Goal: Task Accomplishment & Management: Use online tool/utility

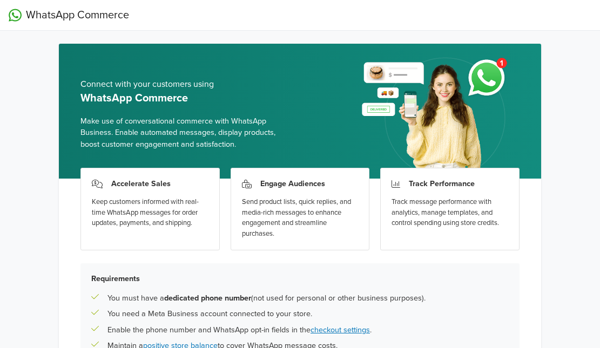
click at [480, 74] on img at bounding box center [435, 114] width 167 height 127
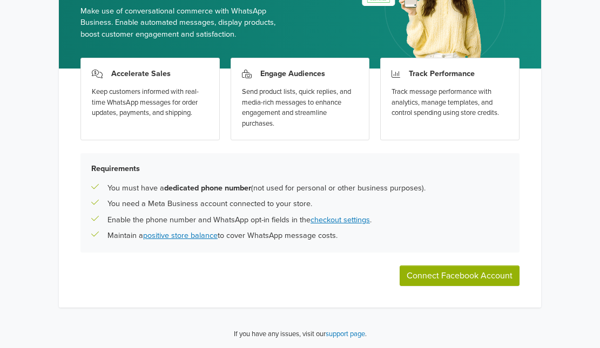
scroll to position [111, 0]
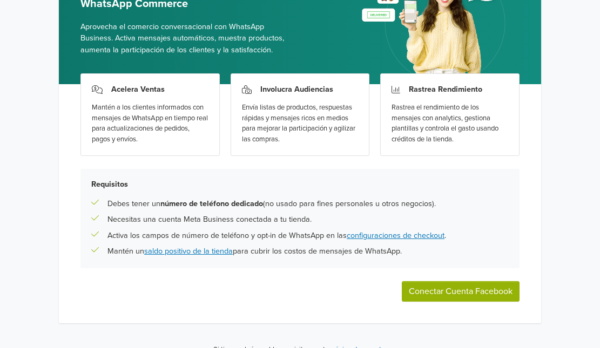
scroll to position [111, 0]
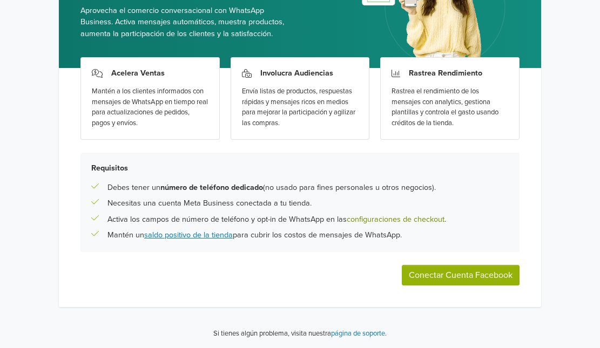
click at [428, 221] on link "configuraciones de checkout" at bounding box center [395, 219] width 98 height 9
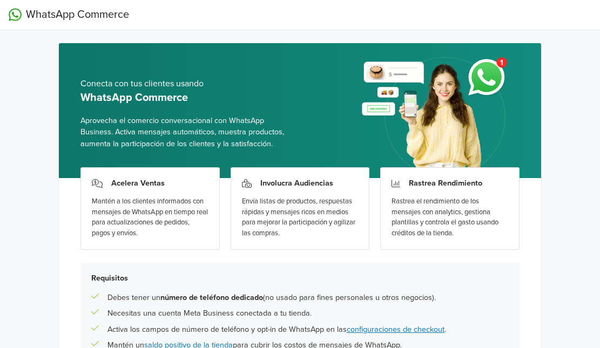
scroll to position [0, 0]
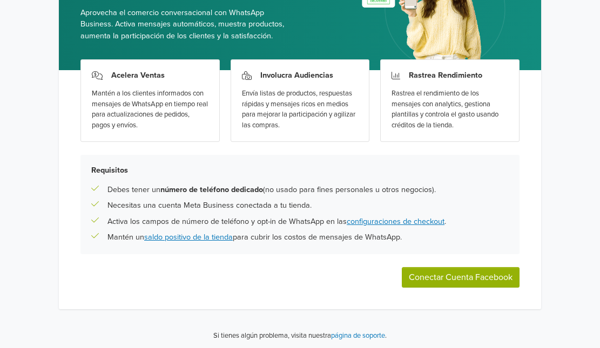
scroll to position [111, 0]
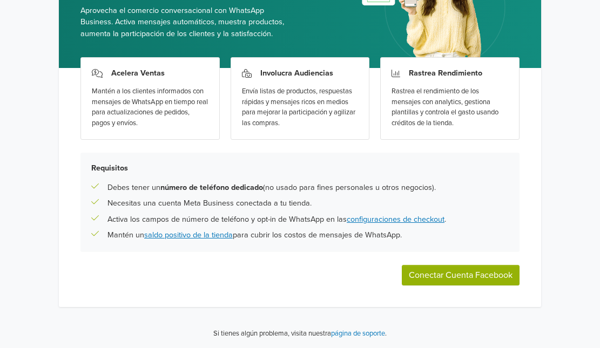
click at [134, 98] on div "Mantén a los clientes informados con mensajes de WhatsApp en tiempo real para a…" at bounding box center [150, 107] width 117 height 42
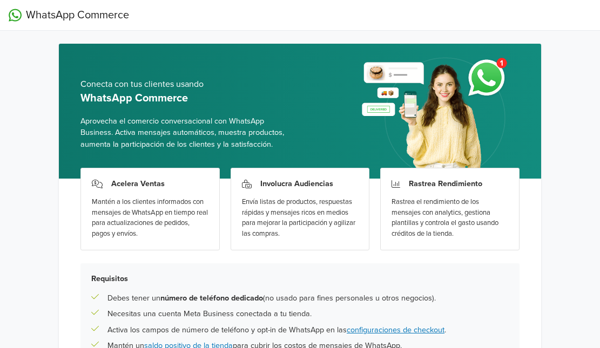
click at [468, 70] on img at bounding box center [435, 114] width 167 height 127
drag, startPoint x: 245, startPoint y: 43, endPoint x: 121, endPoint y: 25, distance: 125.4
click at [240, 43] on div "WhatsApp Commerce Conecta con tus clientes usando WhatsApp Commerce Aprovecha e…" at bounding box center [300, 229] width 600 height 459
click at [47, 10] on span "WhatsApp Commerce" at bounding box center [77, 15] width 103 height 16
click at [46, 13] on span "WhatsApp Commerce" at bounding box center [77, 15] width 103 height 16
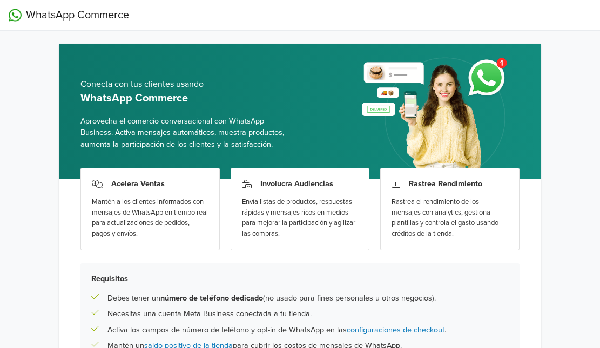
click at [114, 16] on span "WhatsApp Commerce" at bounding box center [77, 15] width 103 height 16
